Goal: Find contact information: Find contact information

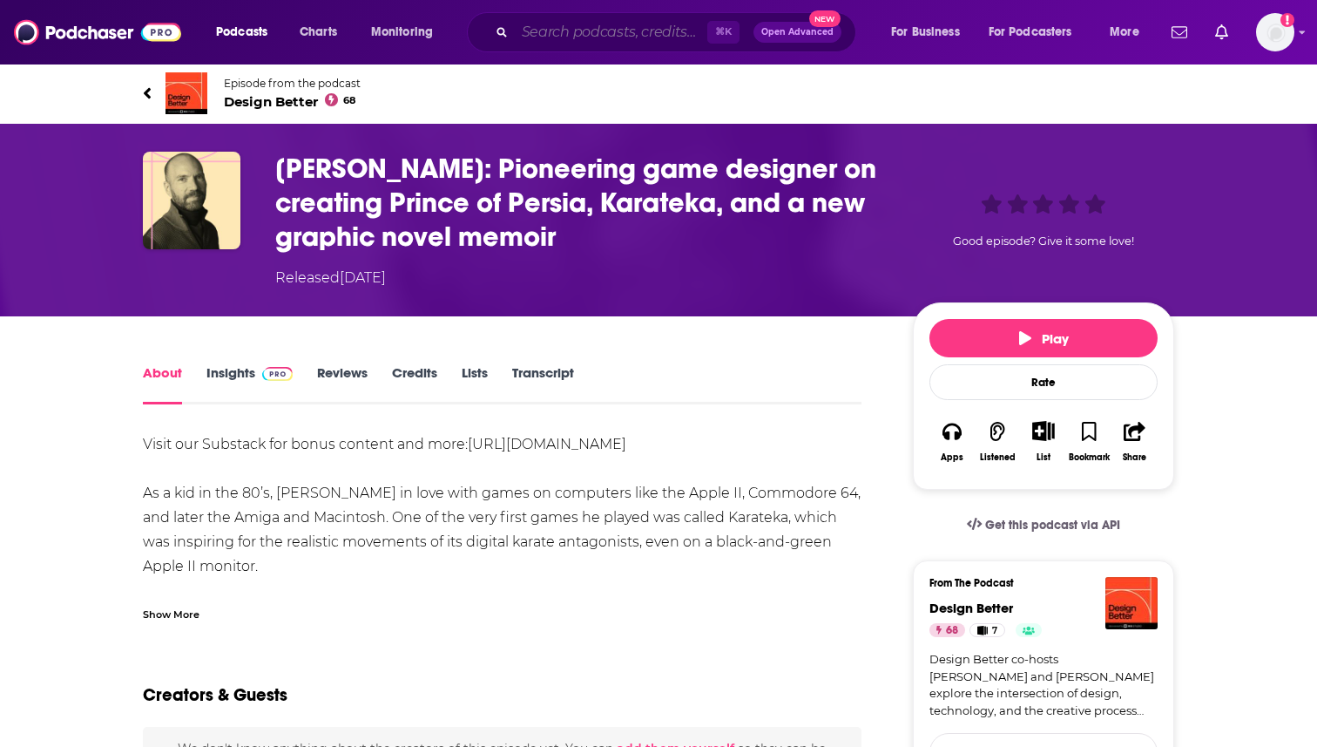
click at [660, 33] on input "Search podcasts, credits, & more..." at bounding box center [611, 32] width 193 height 28
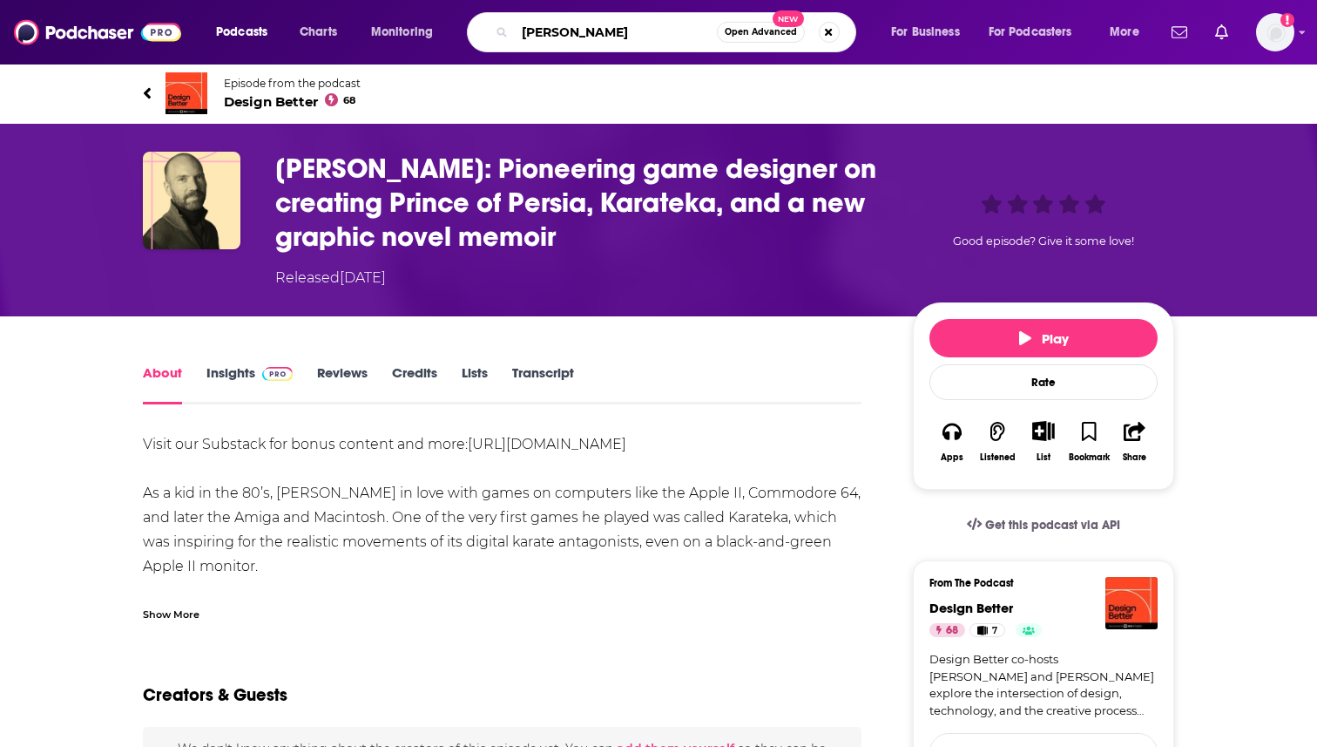
type input "[PERSON_NAME]"
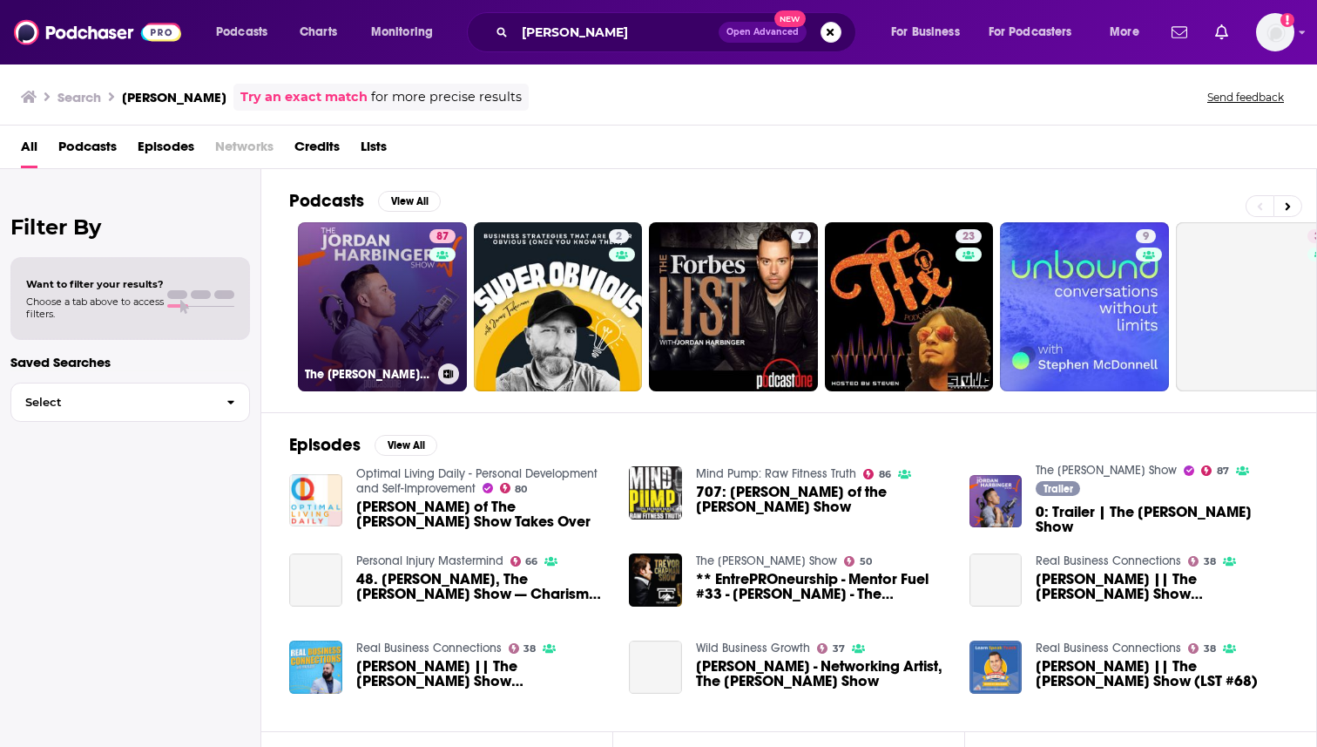
click at [418, 294] on link "87 The [PERSON_NAME] Show" at bounding box center [382, 306] width 169 height 169
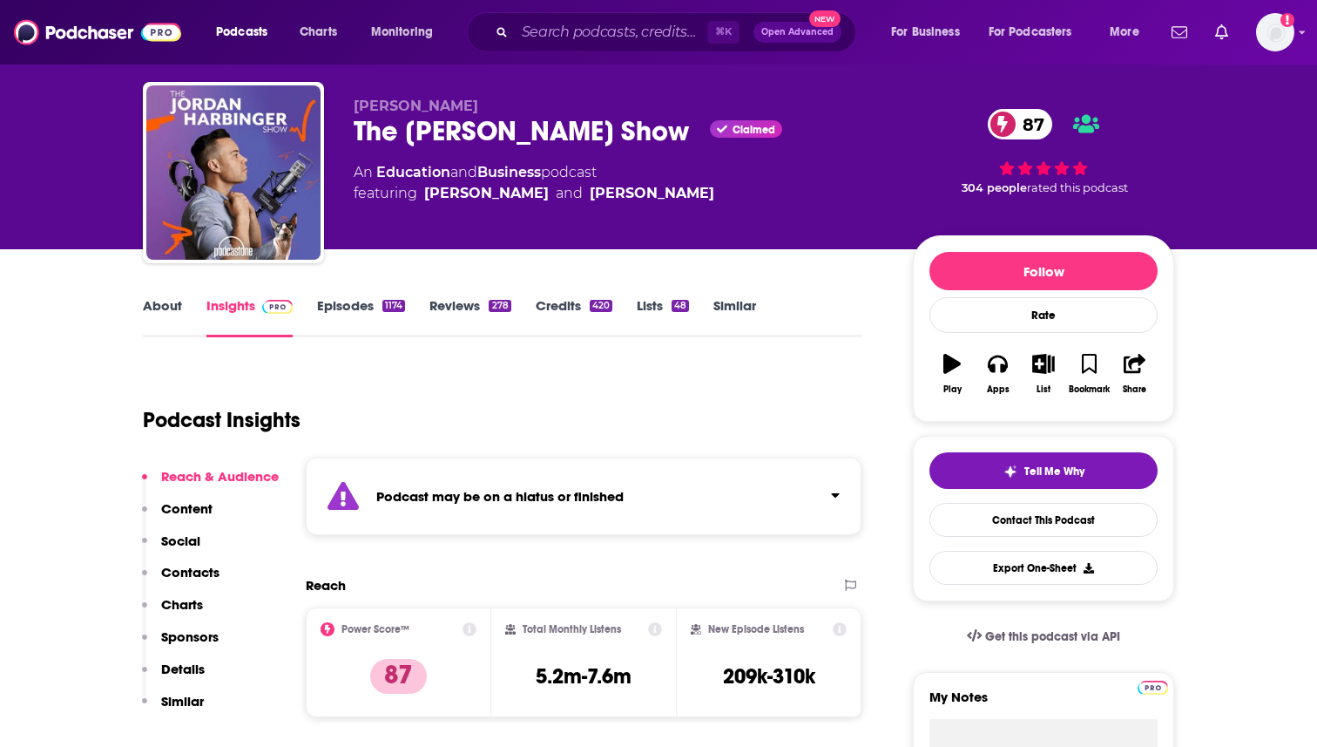
scroll to position [70, 0]
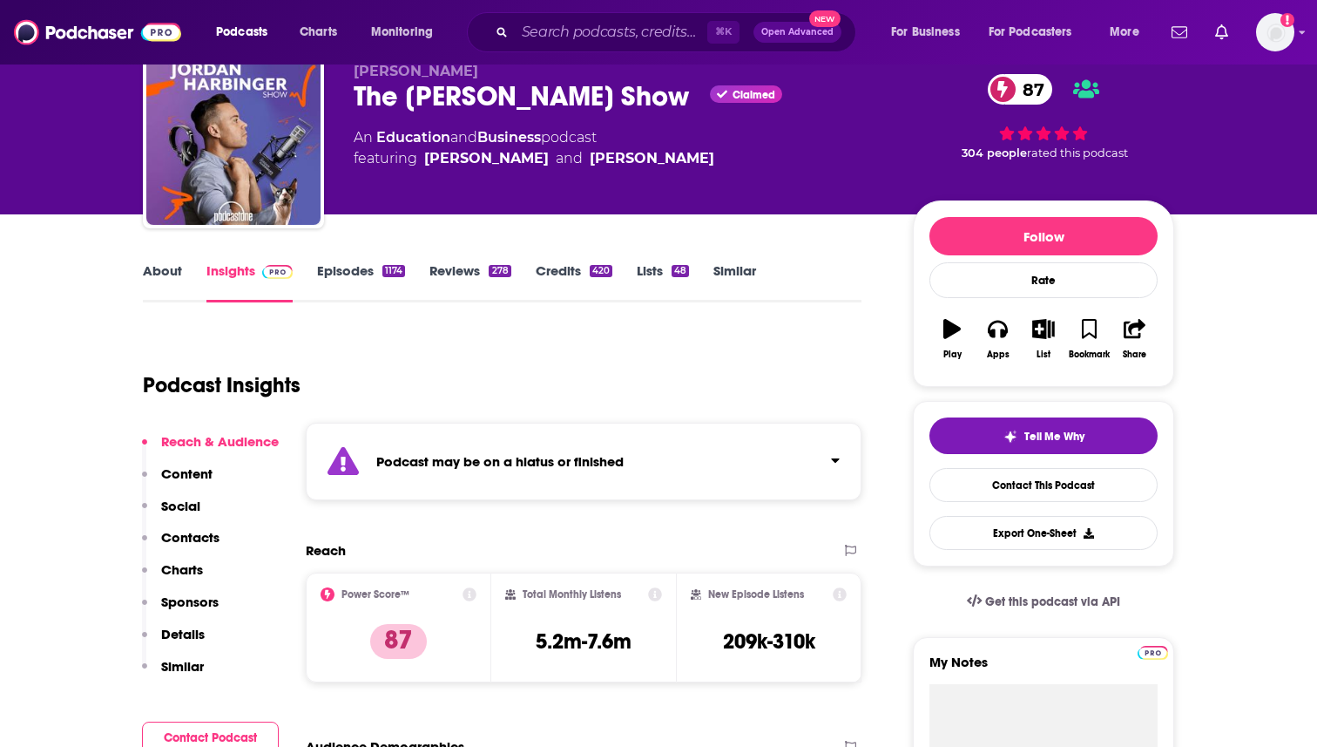
click at [169, 263] on link "About" at bounding box center [162, 282] width 39 height 40
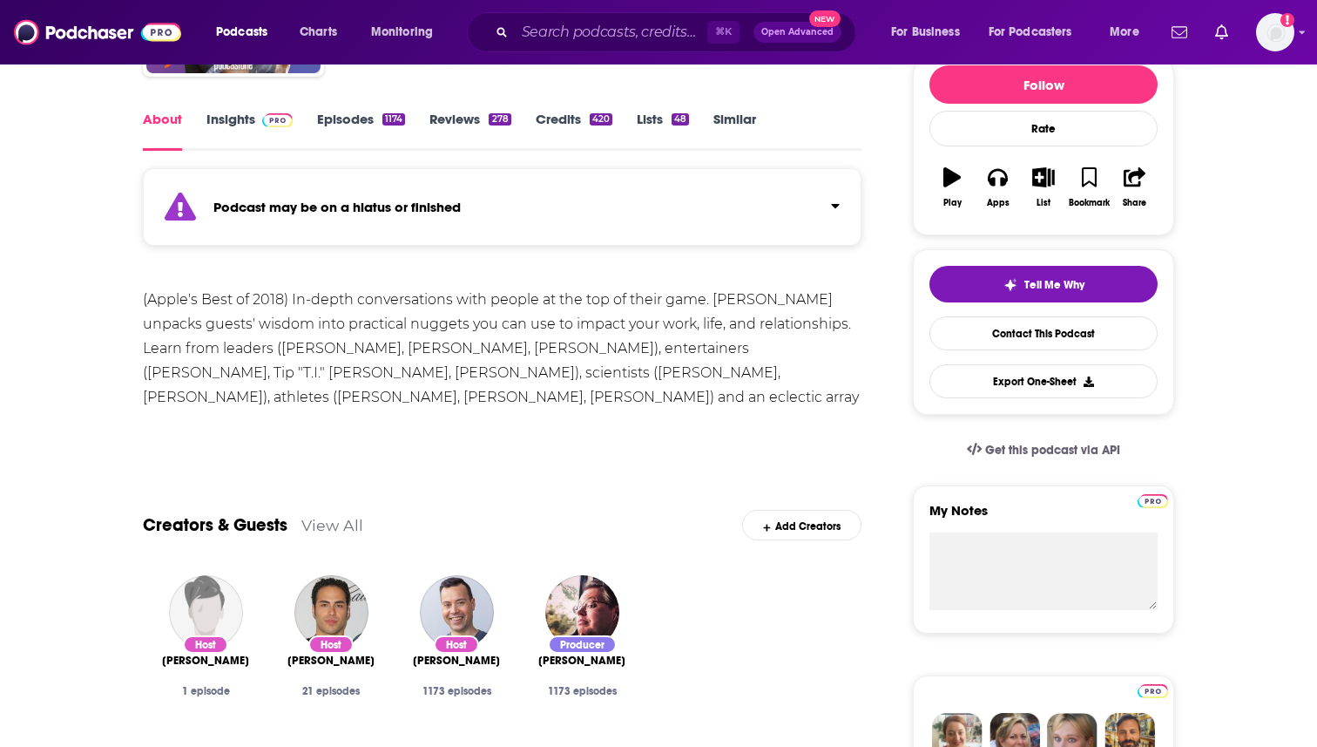
scroll to position [174, 0]
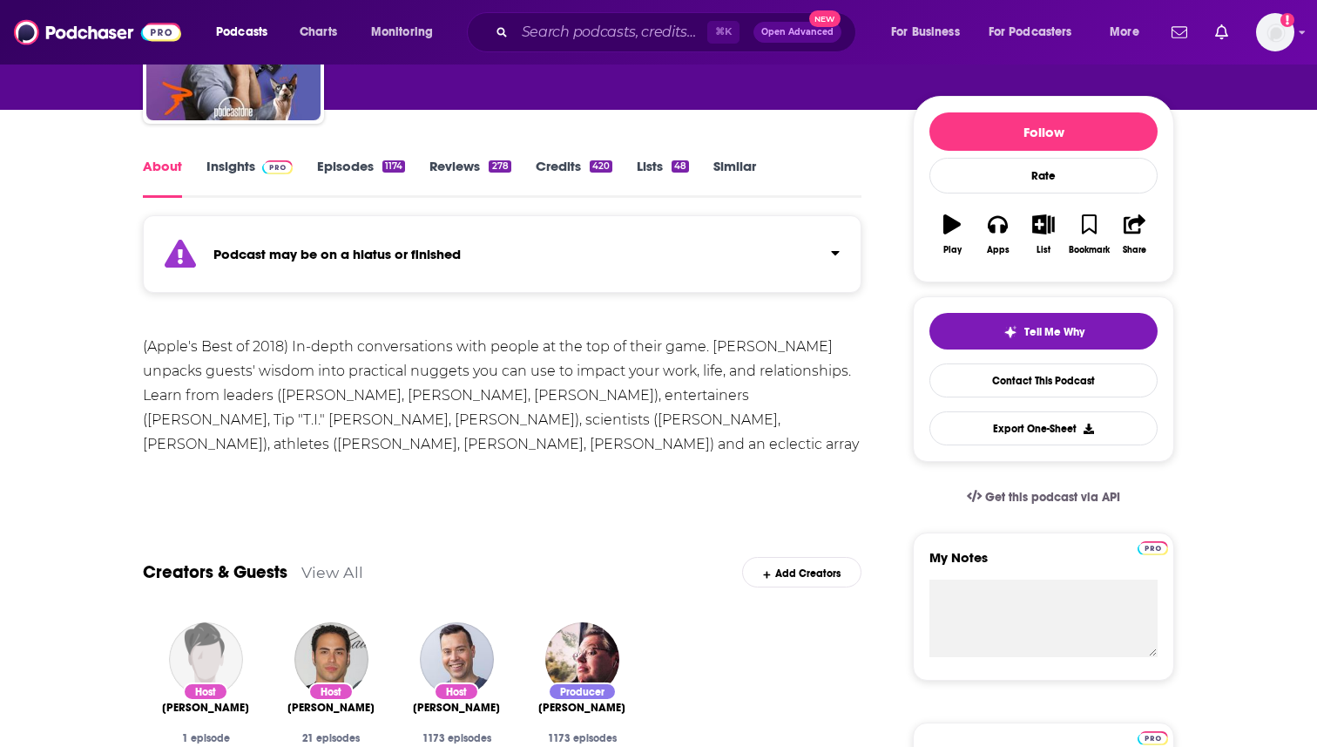
click at [362, 159] on link "Episodes 1174" at bounding box center [361, 178] width 88 height 40
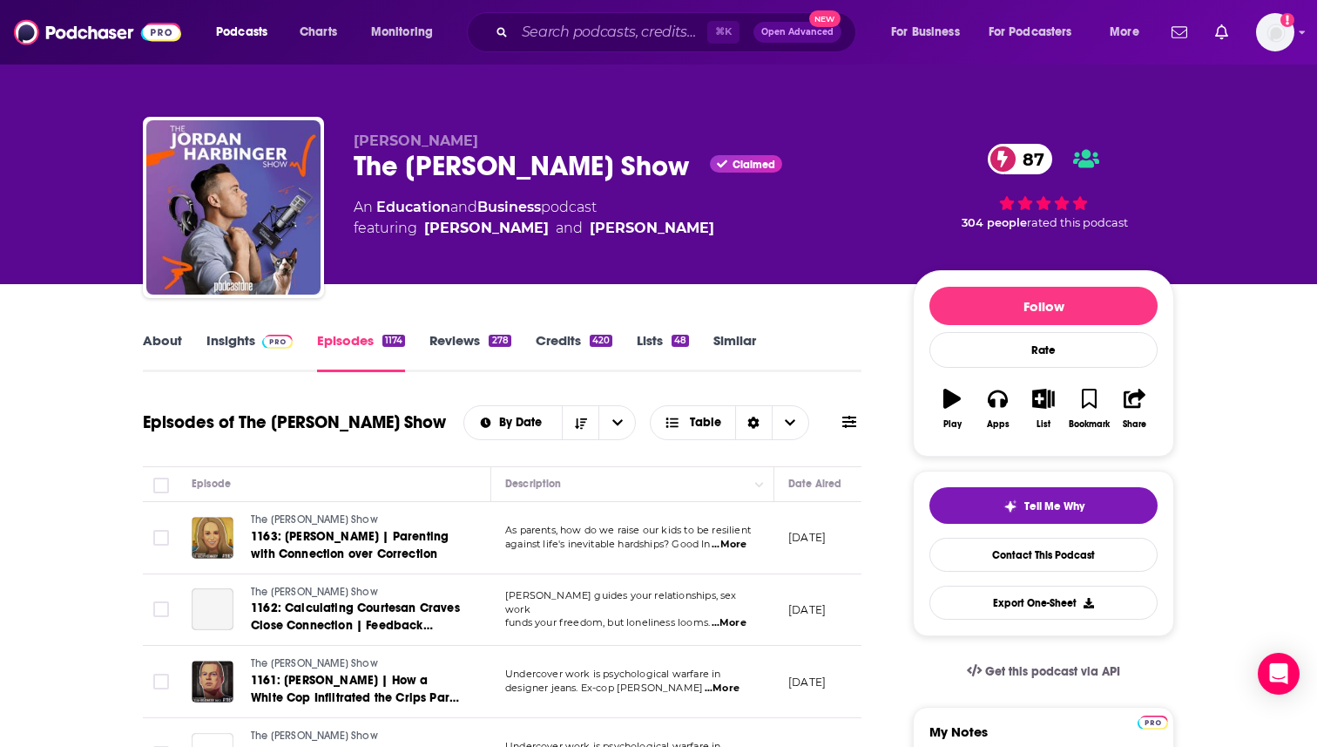
click at [240, 343] on link "Insights" at bounding box center [249, 352] width 86 height 40
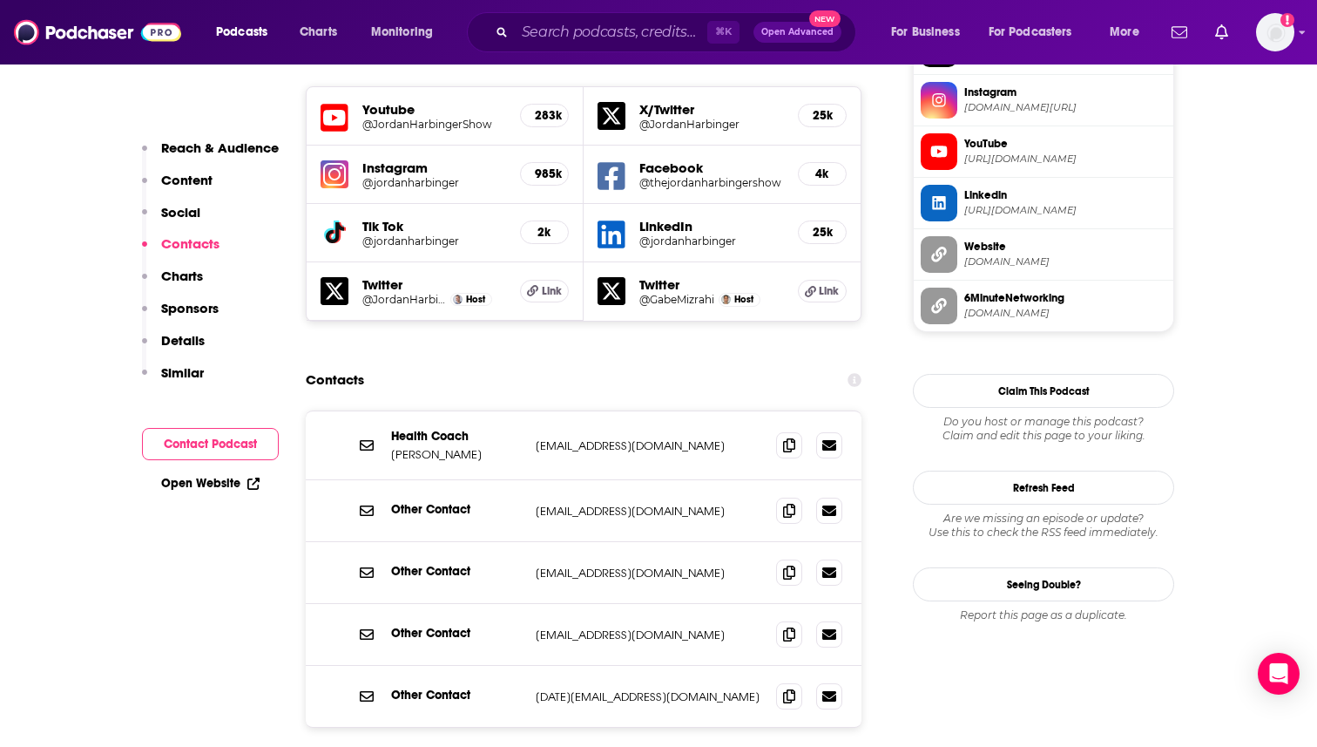
scroll to position [1673, 0]
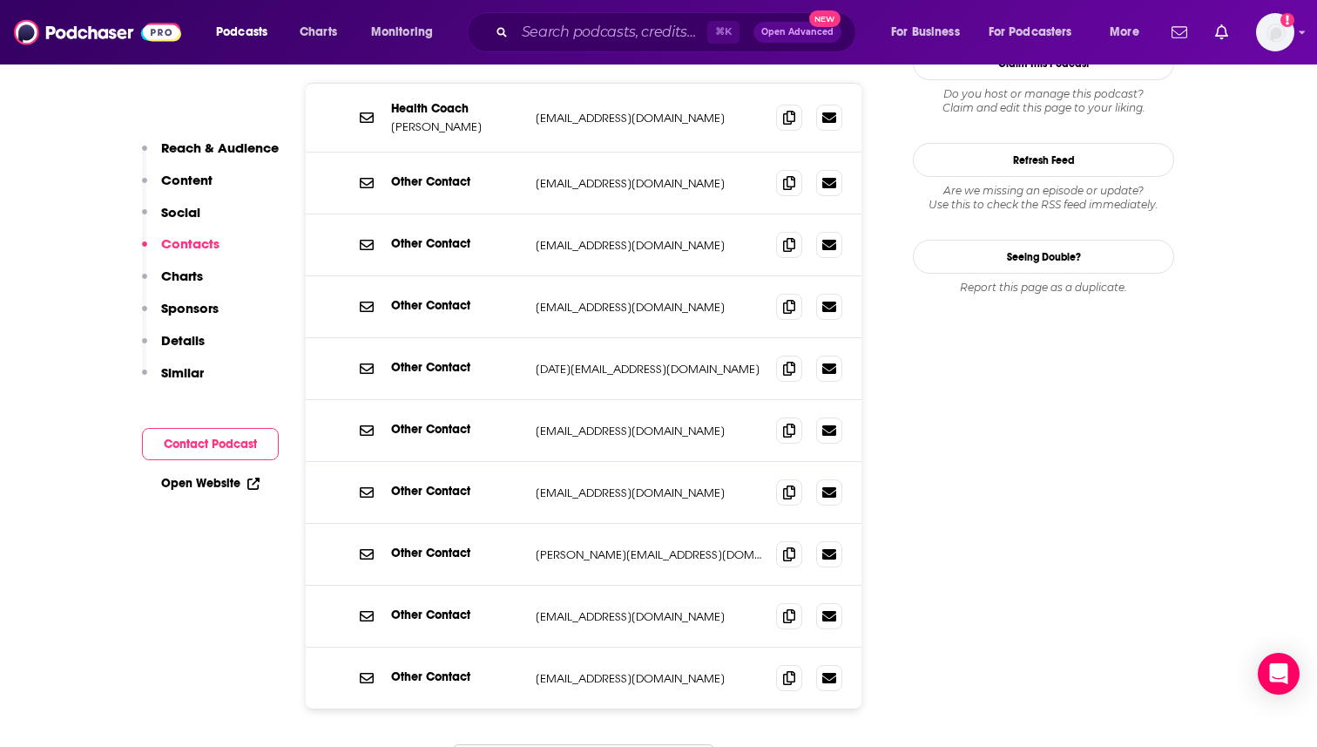
scroll to position [2021, 0]
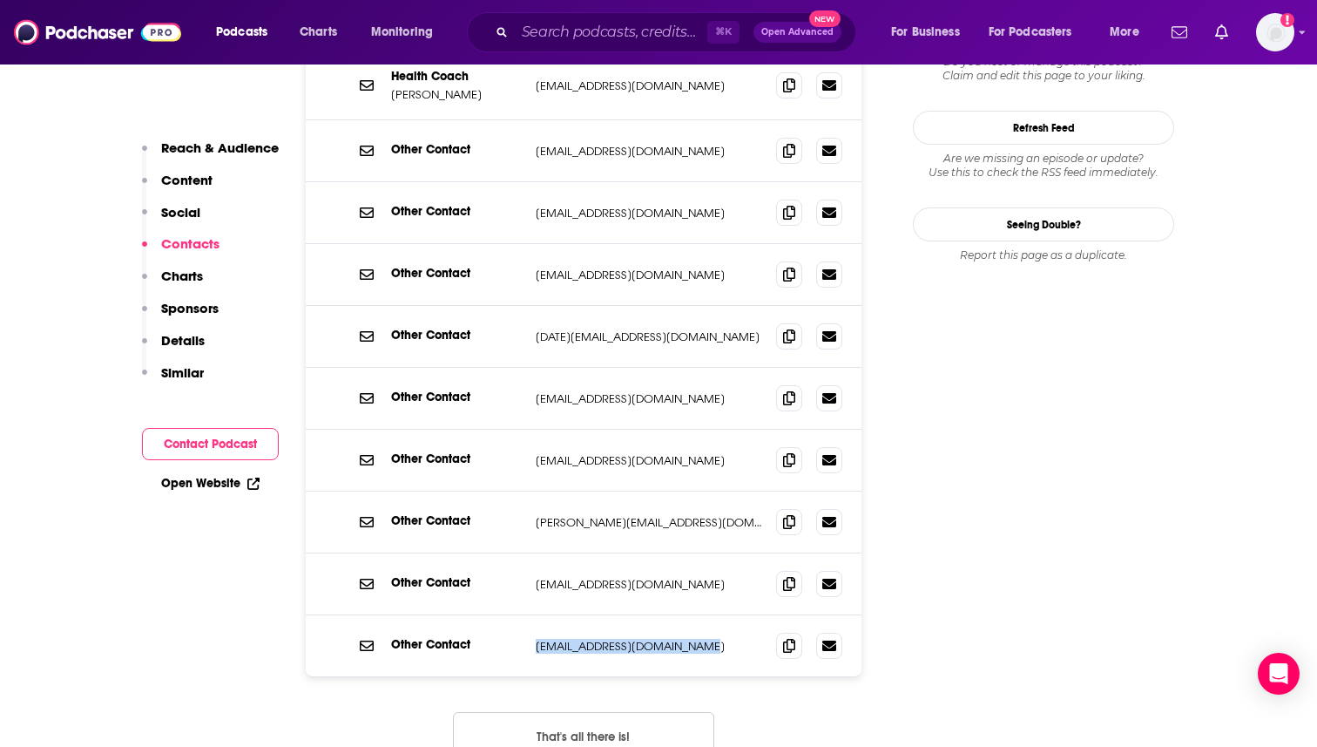
drag, startPoint x: 719, startPoint y: 565, endPoint x: 531, endPoint y: 561, distance: 187.3
click at [531, 615] on div "Other Contact [EMAIL_ADDRESS][DOMAIN_NAME] [EMAIL_ADDRESS][DOMAIN_NAME]" at bounding box center [584, 645] width 556 height 61
copy p "[EMAIL_ADDRESS][DOMAIN_NAME]"
drag, startPoint x: 550, startPoint y: 561, endPoint x: 1113, endPoint y: 14, distance: 785.5
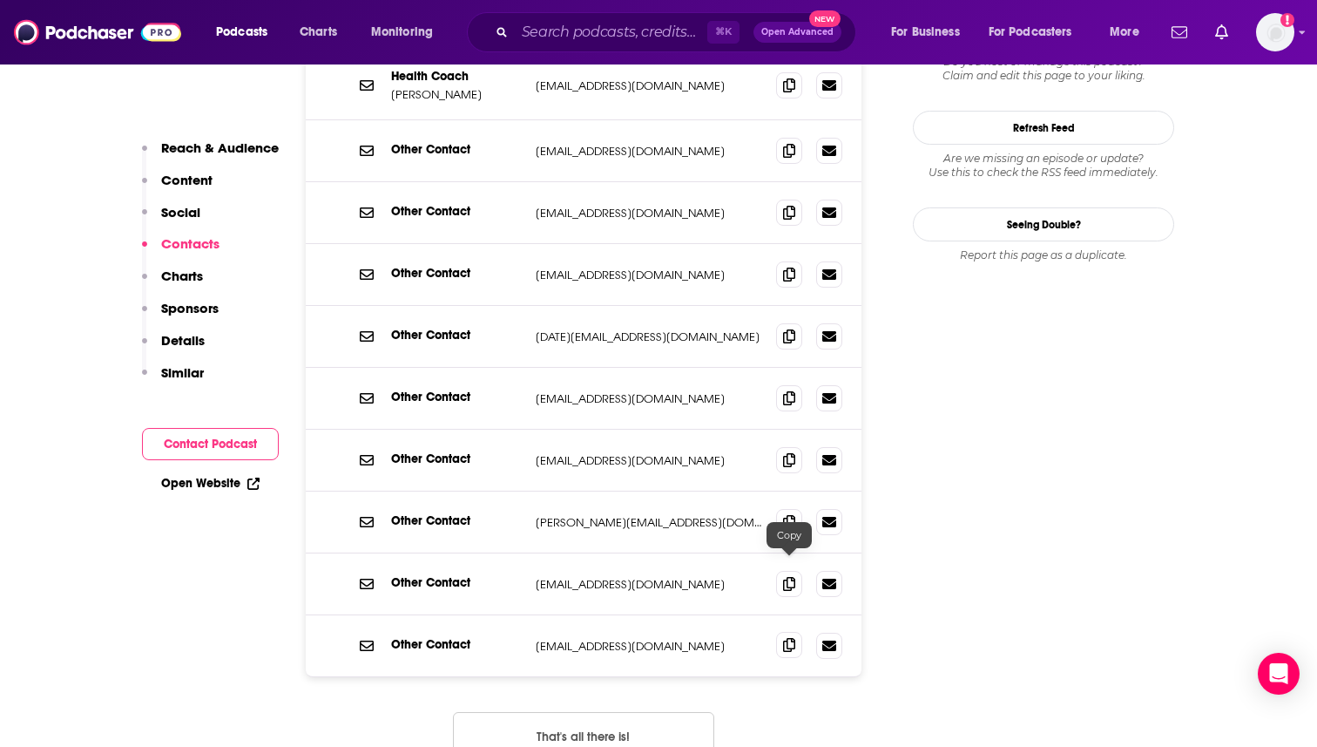
click at [783, 638] on icon at bounding box center [789, 645] width 12 height 14
